Goal: Task Accomplishment & Management: Use online tool/utility

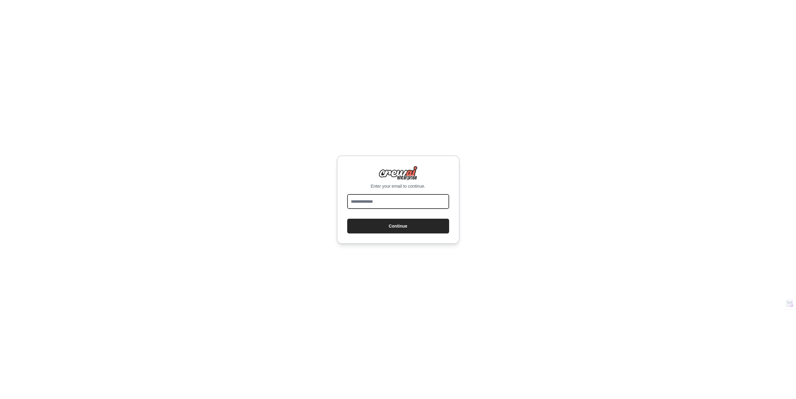
click at [377, 202] on input "email" at bounding box center [398, 201] width 102 height 15
type input "**********"
click at [388, 220] on button "Continue" at bounding box center [398, 226] width 102 height 15
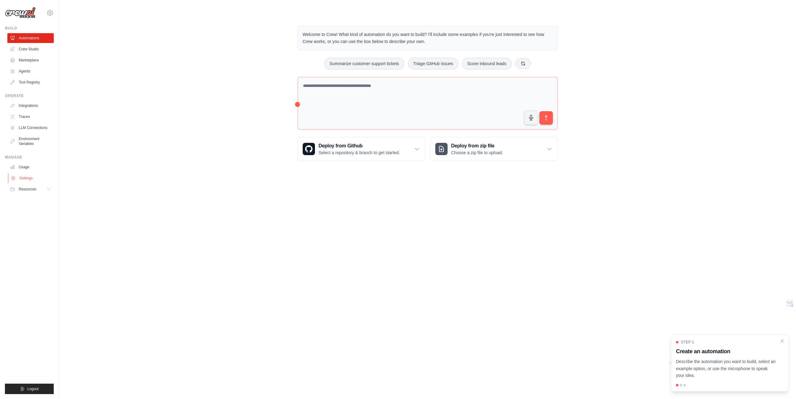
click at [16, 177] on link "Settings" at bounding box center [31, 178] width 46 height 10
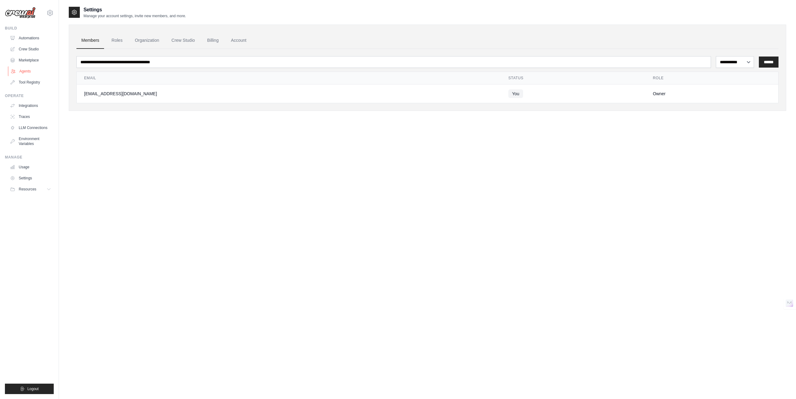
click at [27, 71] on link "Agents" at bounding box center [31, 71] width 46 height 10
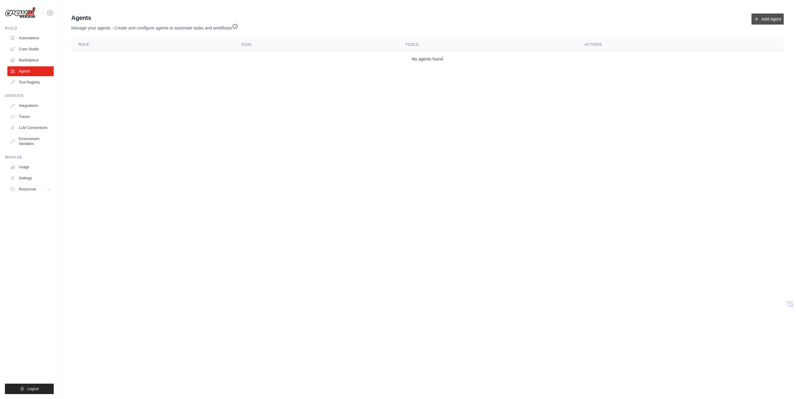
drag, startPoint x: 738, startPoint y: 26, endPoint x: 761, endPoint y: 19, distance: 24.3
click at [739, 26] on div "Agents Manage your agents - Create and configure agents to automate tasks and w…" at bounding box center [427, 23] width 713 height 18
click at [761, 19] on link "Add Agent" at bounding box center [768, 19] width 32 height 11
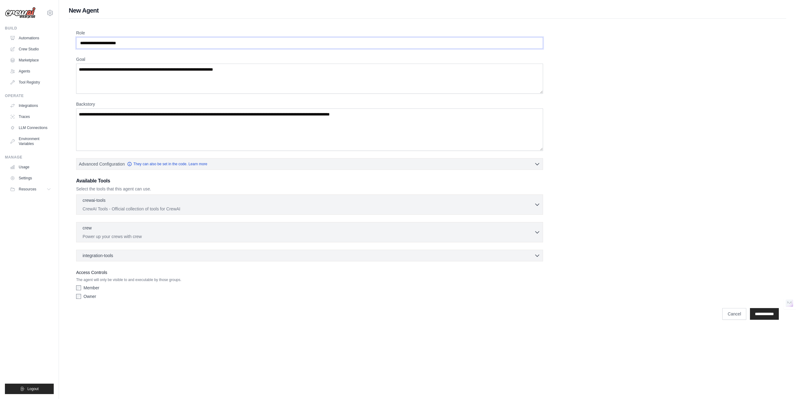
click at [100, 44] on input "Role" at bounding box center [309, 43] width 467 height 12
